Goal: Entertainment & Leisure: Consume media (video, audio)

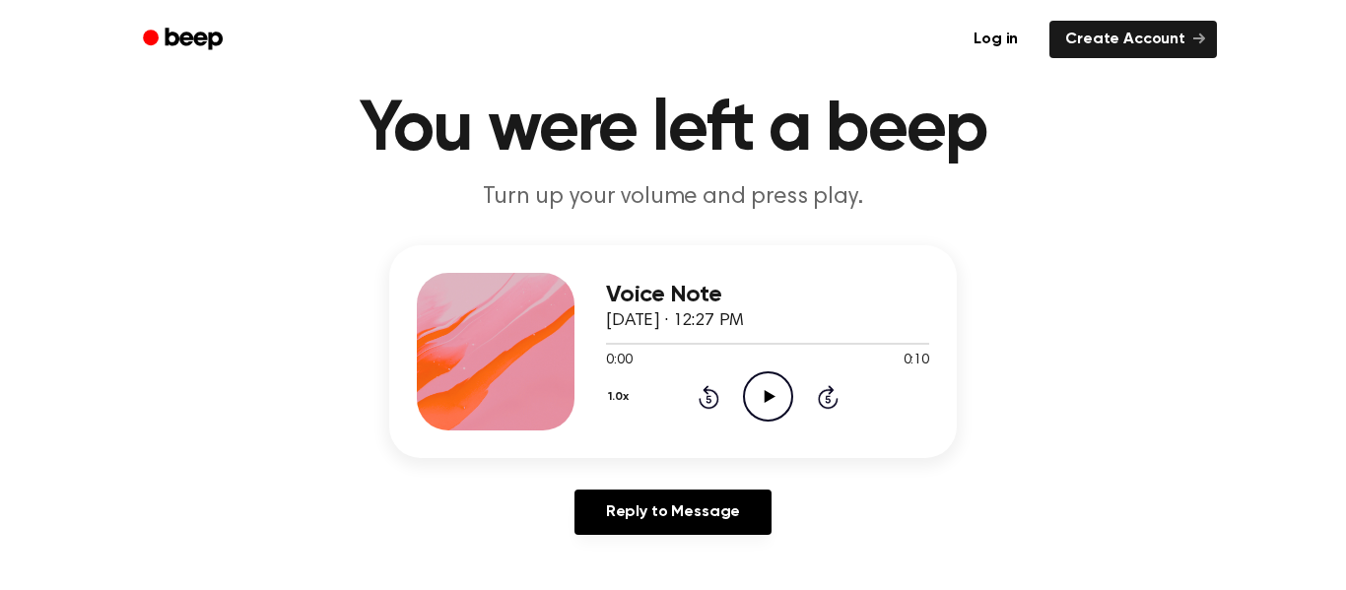
scroll to position [73, 0]
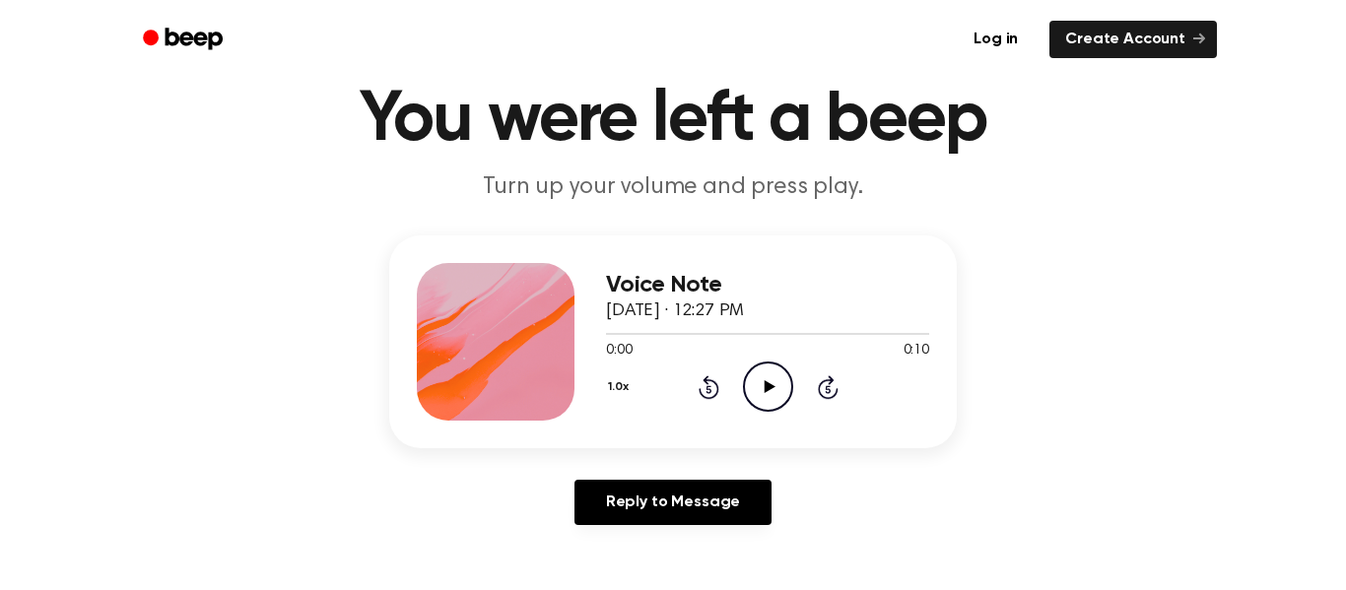
click at [758, 381] on icon "Play Audio" at bounding box center [768, 387] width 50 height 50
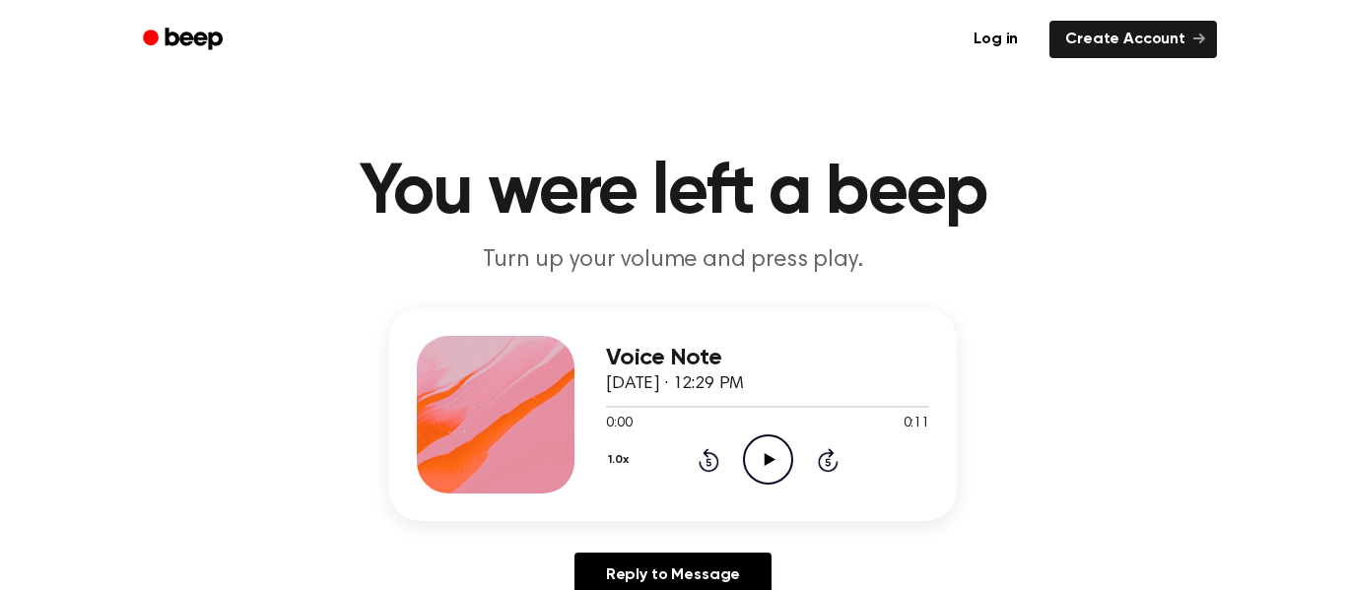
click at [756, 462] on icon "Play Audio" at bounding box center [768, 460] width 50 height 50
click at [779, 447] on icon "Play Audio" at bounding box center [768, 460] width 50 height 50
click at [767, 465] on icon "Play Audio" at bounding box center [768, 460] width 50 height 50
click at [768, 448] on icon "Play Audio" at bounding box center [768, 460] width 50 height 50
click at [784, 466] on icon "Play Audio" at bounding box center [768, 460] width 50 height 50
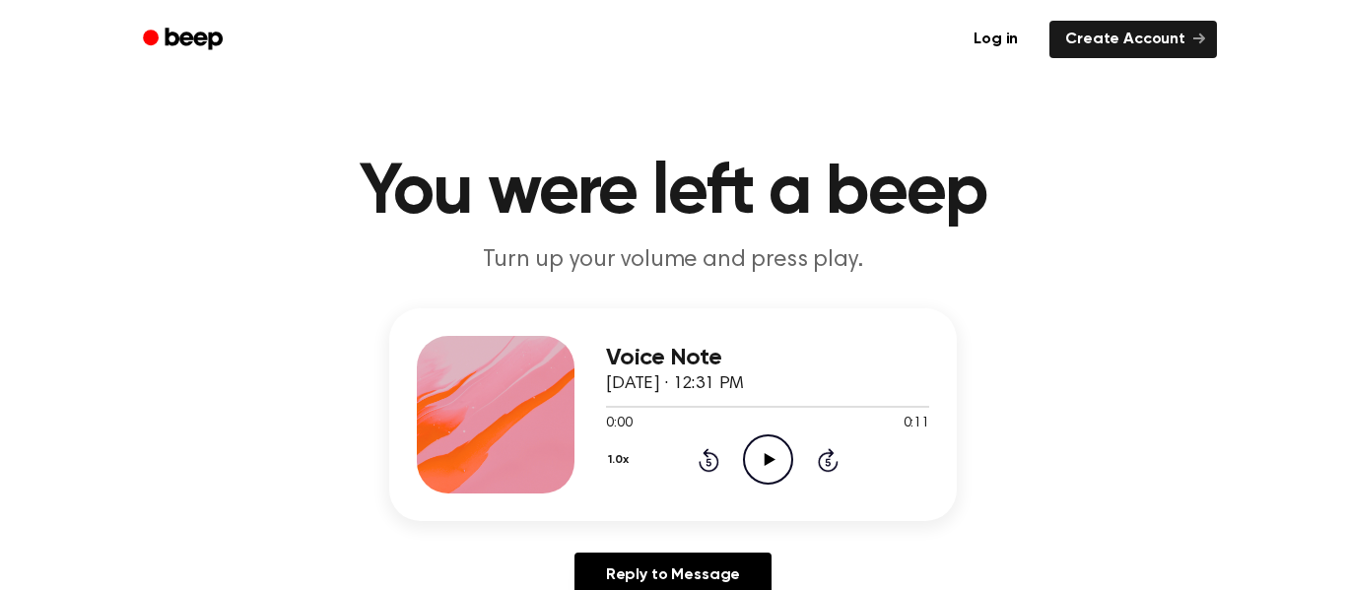
click at [758, 454] on icon "Play Audio" at bounding box center [768, 460] width 50 height 50
click at [763, 460] on icon "Play Audio" at bounding box center [768, 460] width 50 height 50
click at [757, 464] on icon "Play Audio" at bounding box center [768, 460] width 50 height 50
click at [761, 442] on icon "Play Audio" at bounding box center [768, 460] width 50 height 50
click at [767, 453] on icon "Play Audio" at bounding box center [768, 460] width 50 height 50
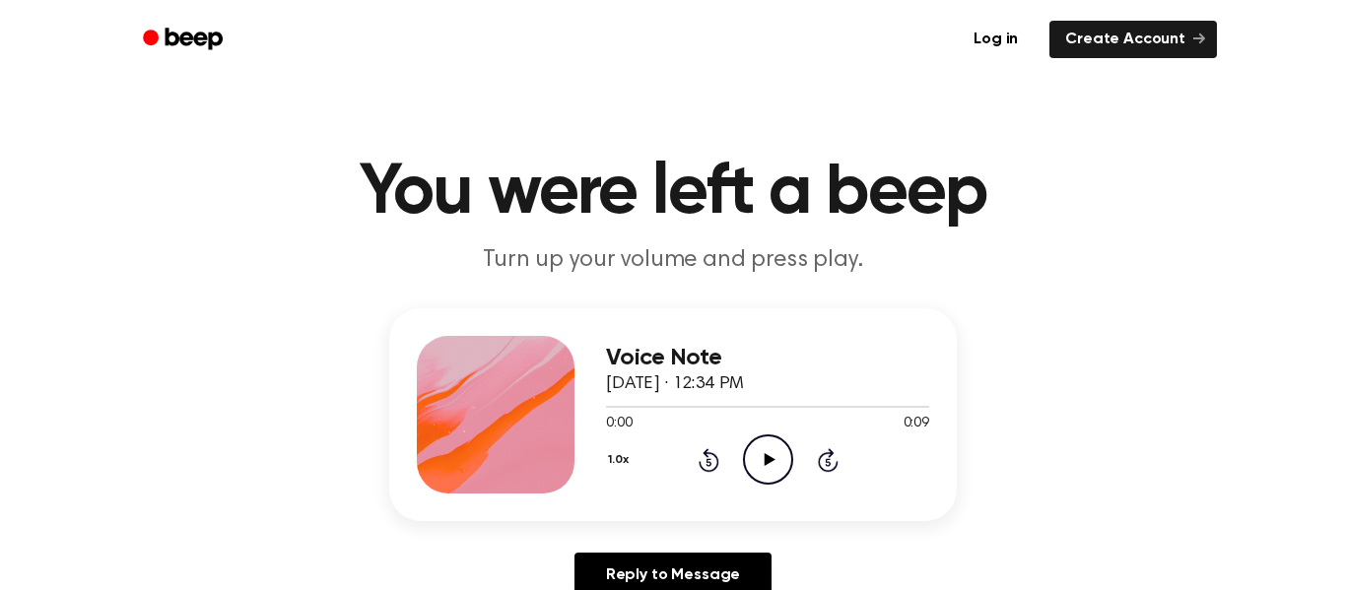
click at [782, 458] on icon "Play Audio" at bounding box center [768, 460] width 50 height 50
click at [782, 458] on icon "Pause Audio" at bounding box center [768, 460] width 50 height 50
click at [771, 465] on icon "Play Audio" at bounding box center [768, 460] width 50 height 50
click at [750, 457] on icon "Play Audio" at bounding box center [768, 460] width 50 height 50
click at [777, 454] on icon "Play Audio" at bounding box center [768, 460] width 50 height 50
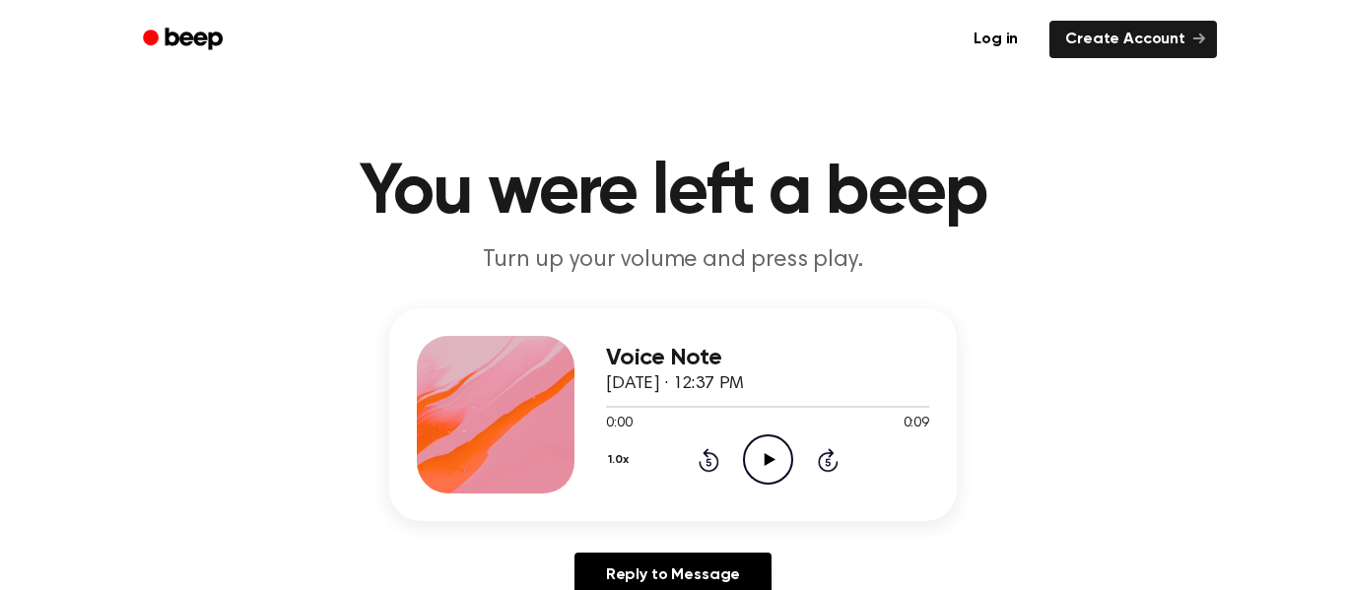
click at [760, 466] on icon "Play Audio" at bounding box center [768, 460] width 50 height 50
click at [763, 446] on icon "Play Audio" at bounding box center [768, 460] width 50 height 50
click at [768, 461] on icon at bounding box center [769, 459] width 11 height 13
click at [775, 443] on icon "Play Audio" at bounding box center [768, 460] width 50 height 50
click at [775, 461] on icon "Play Audio" at bounding box center [768, 460] width 50 height 50
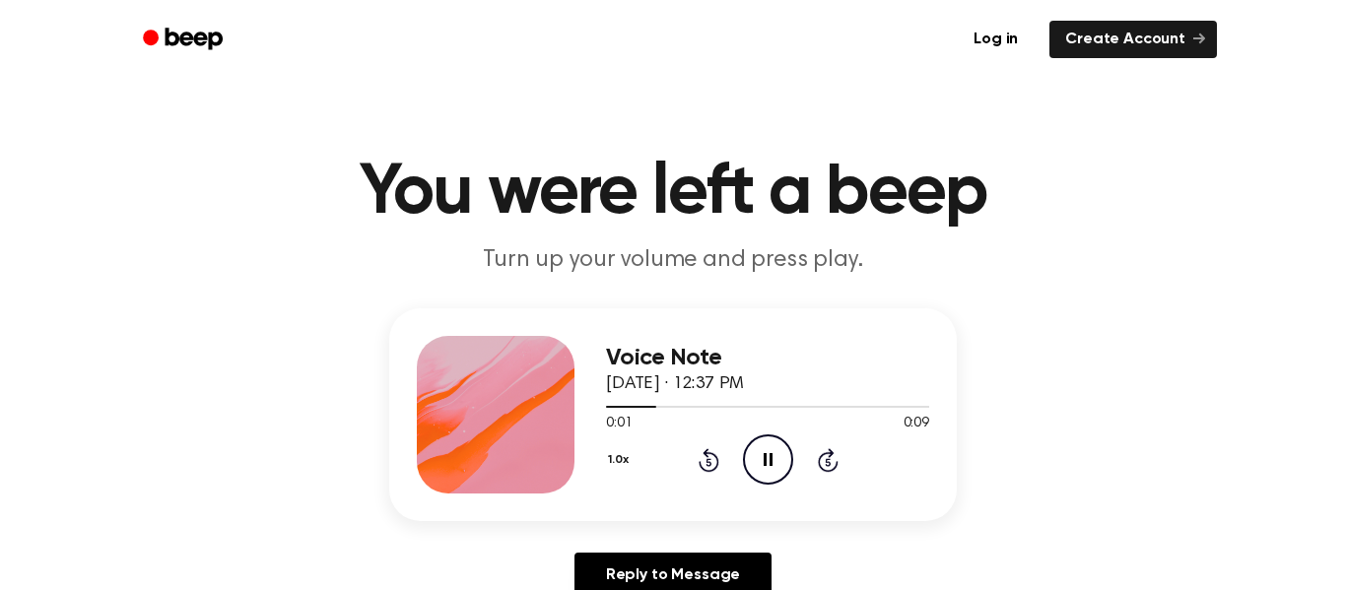
click at [775, 461] on icon "Pause Audio" at bounding box center [768, 460] width 50 height 50
click at [764, 449] on icon "Play Audio" at bounding box center [768, 460] width 50 height 50
click at [772, 473] on icon "Play Audio" at bounding box center [768, 460] width 50 height 50
click at [783, 466] on icon "Play Audio" at bounding box center [768, 460] width 50 height 50
click at [765, 457] on icon at bounding box center [769, 459] width 11 height 13
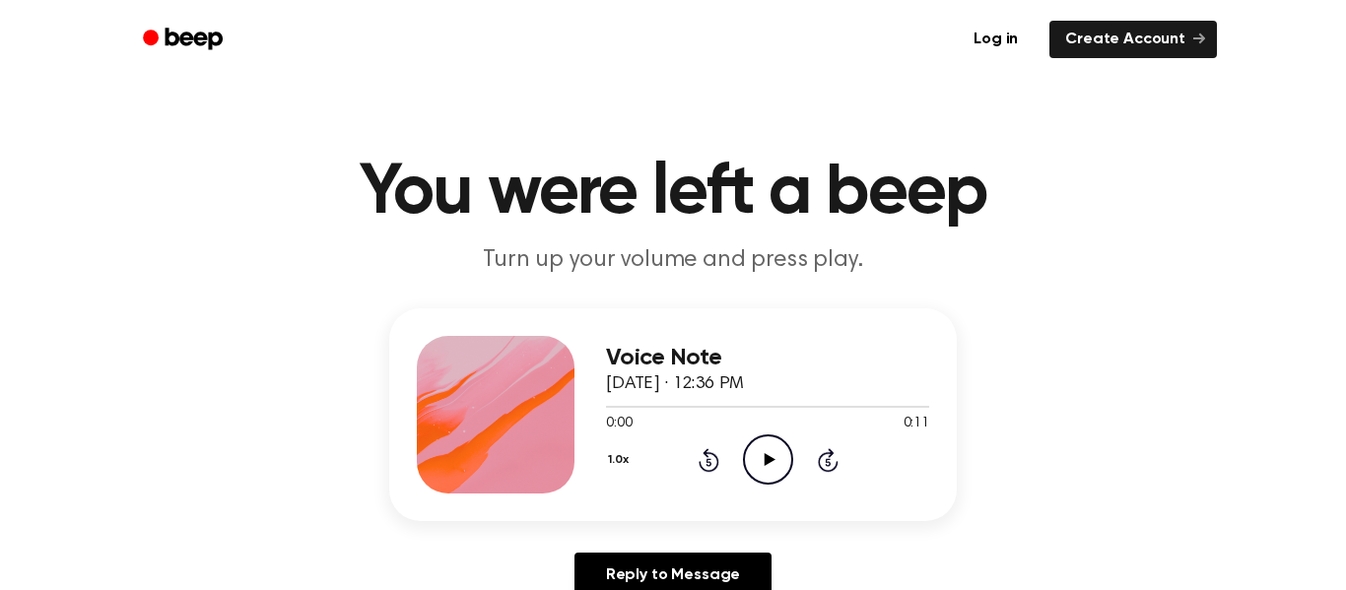
click at [761, 475] on icon "Play Audio" at bounding box center [768, 460] width 50 height 50
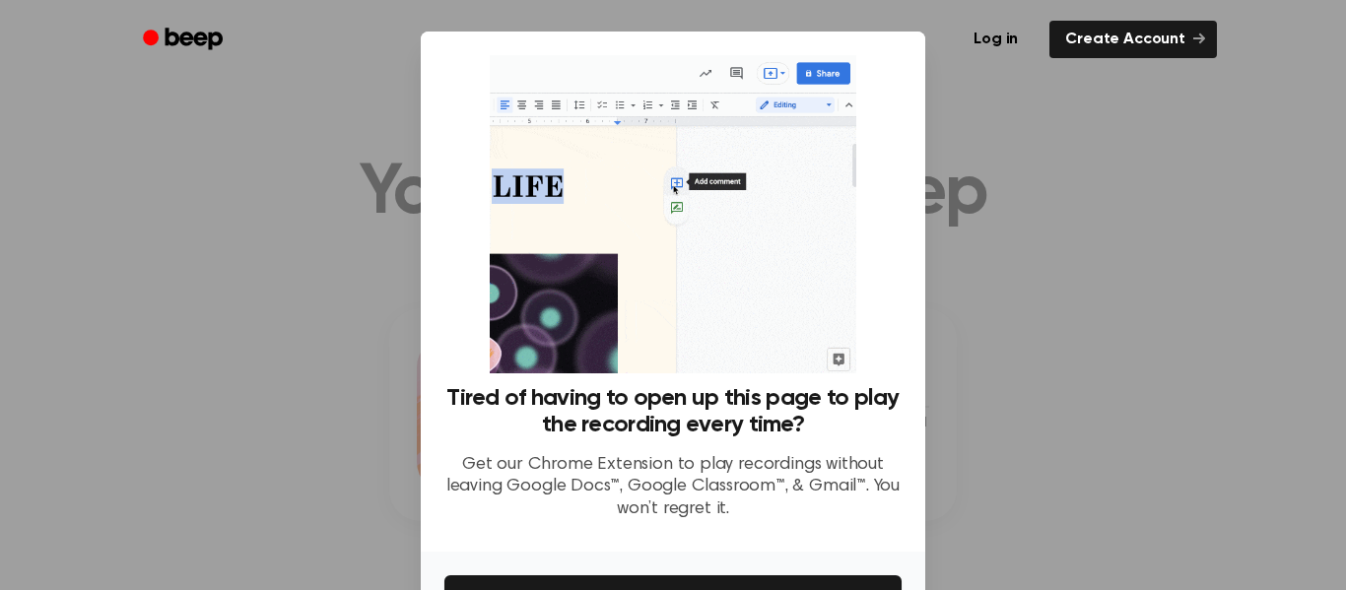
click at [962, 307] on div at bounding box center [673, 295] width 1346 height 590
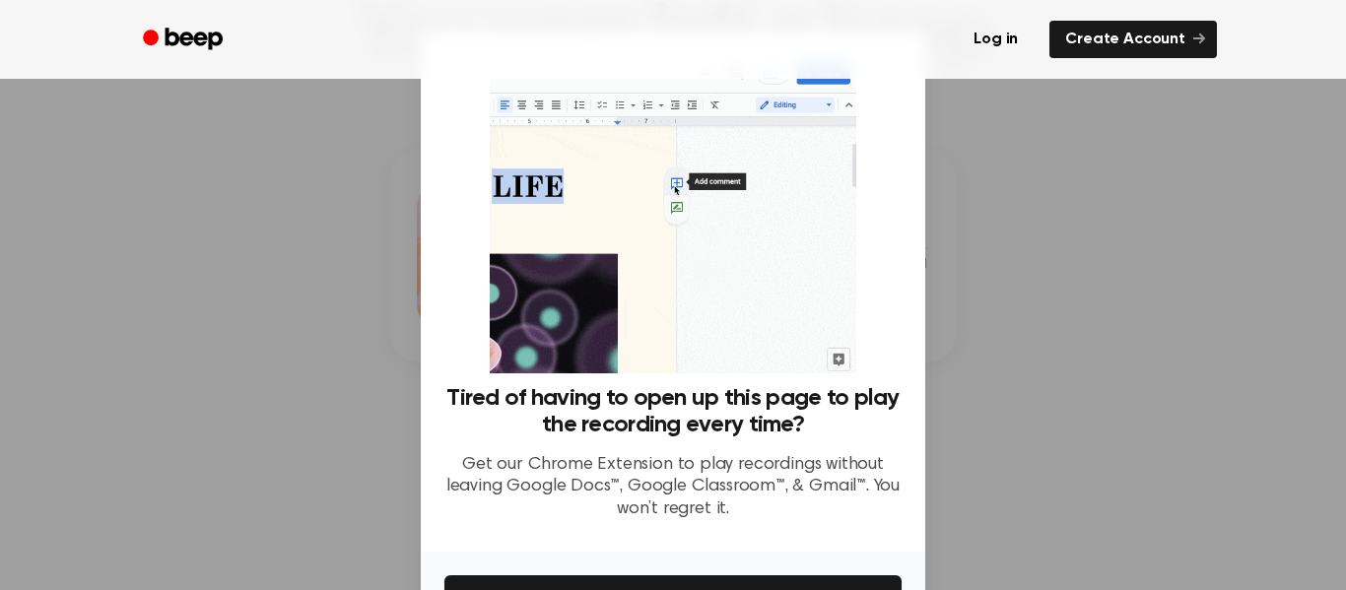
scroll to position [127, 0]
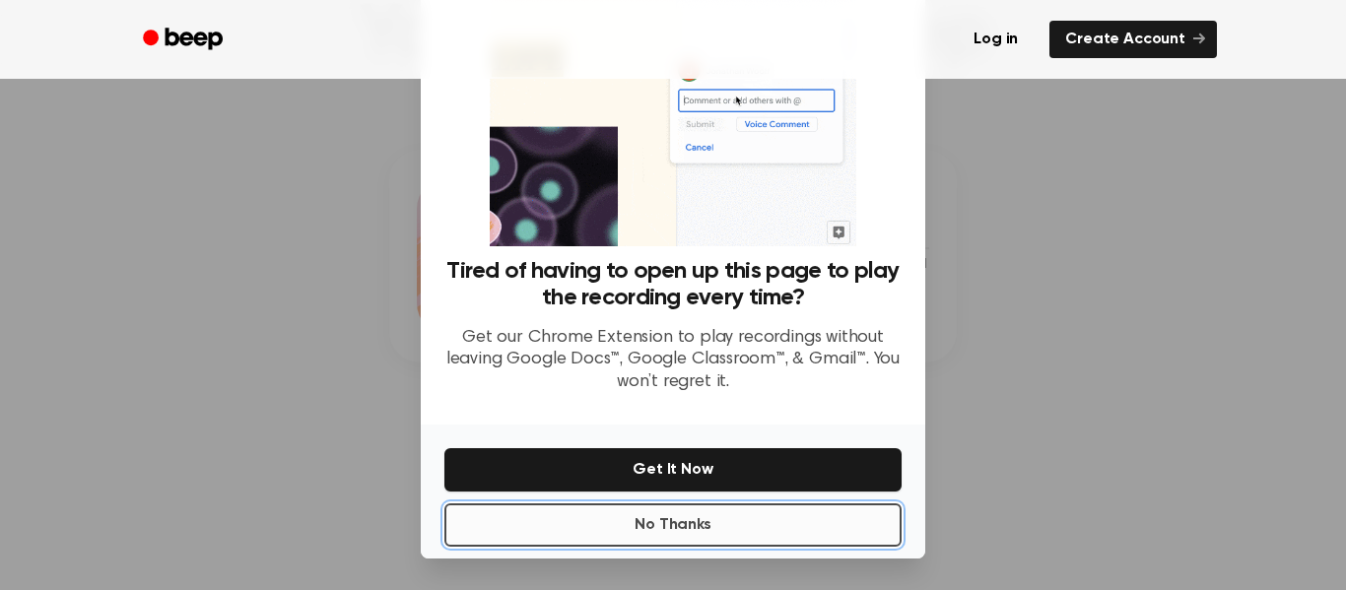
click at [768, 526] on button "No Thanks" at bounding box center [672, 525] width 457 height 43
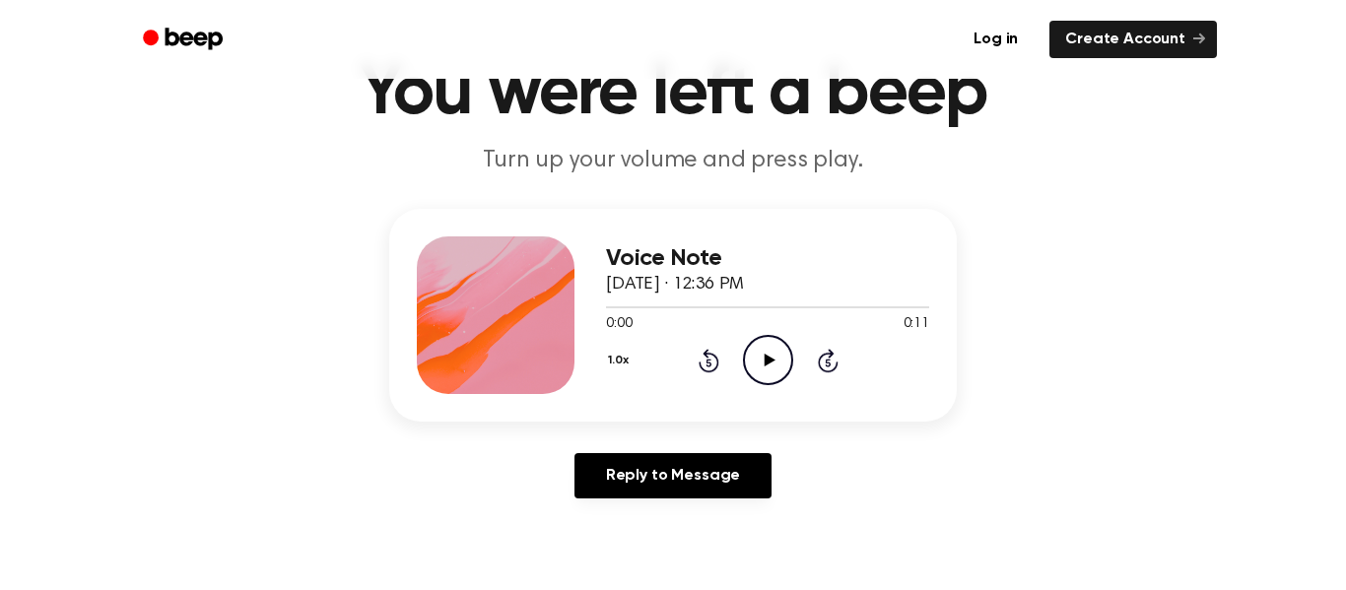
scroll to position [94, 0]
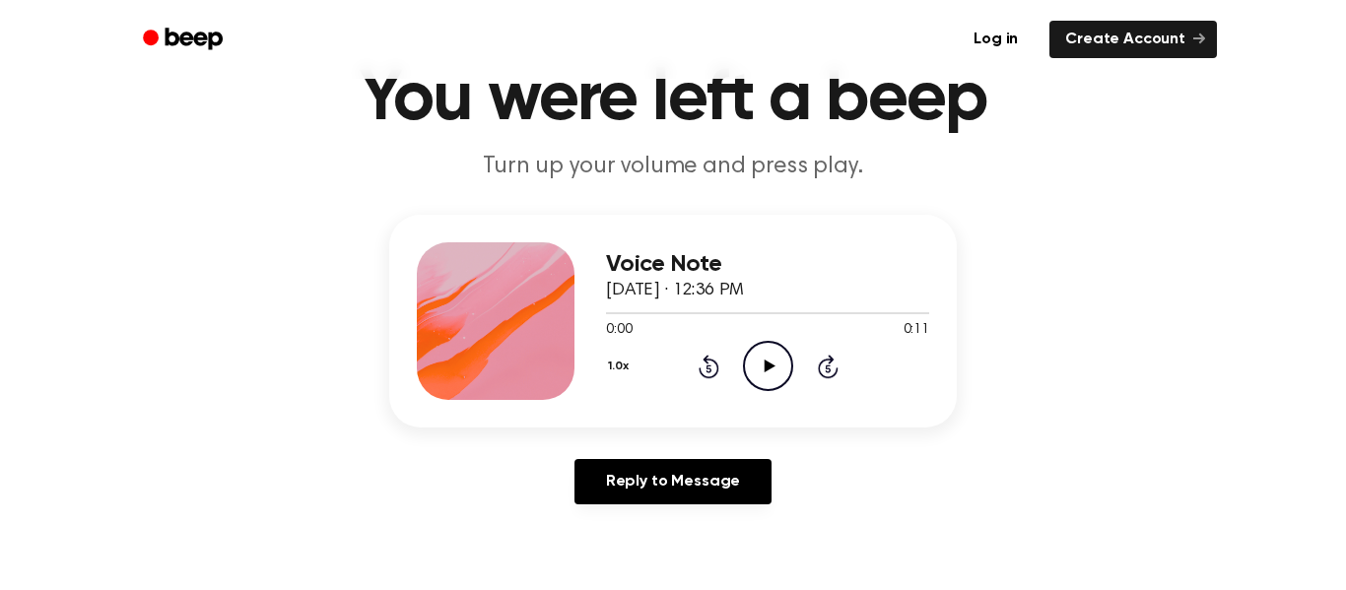
click at [782, 361] on icon "Play Audio" at bounding box center [768, 366] width 50 height 50
